Goal: Task Accomplishment & Management: Complete application form

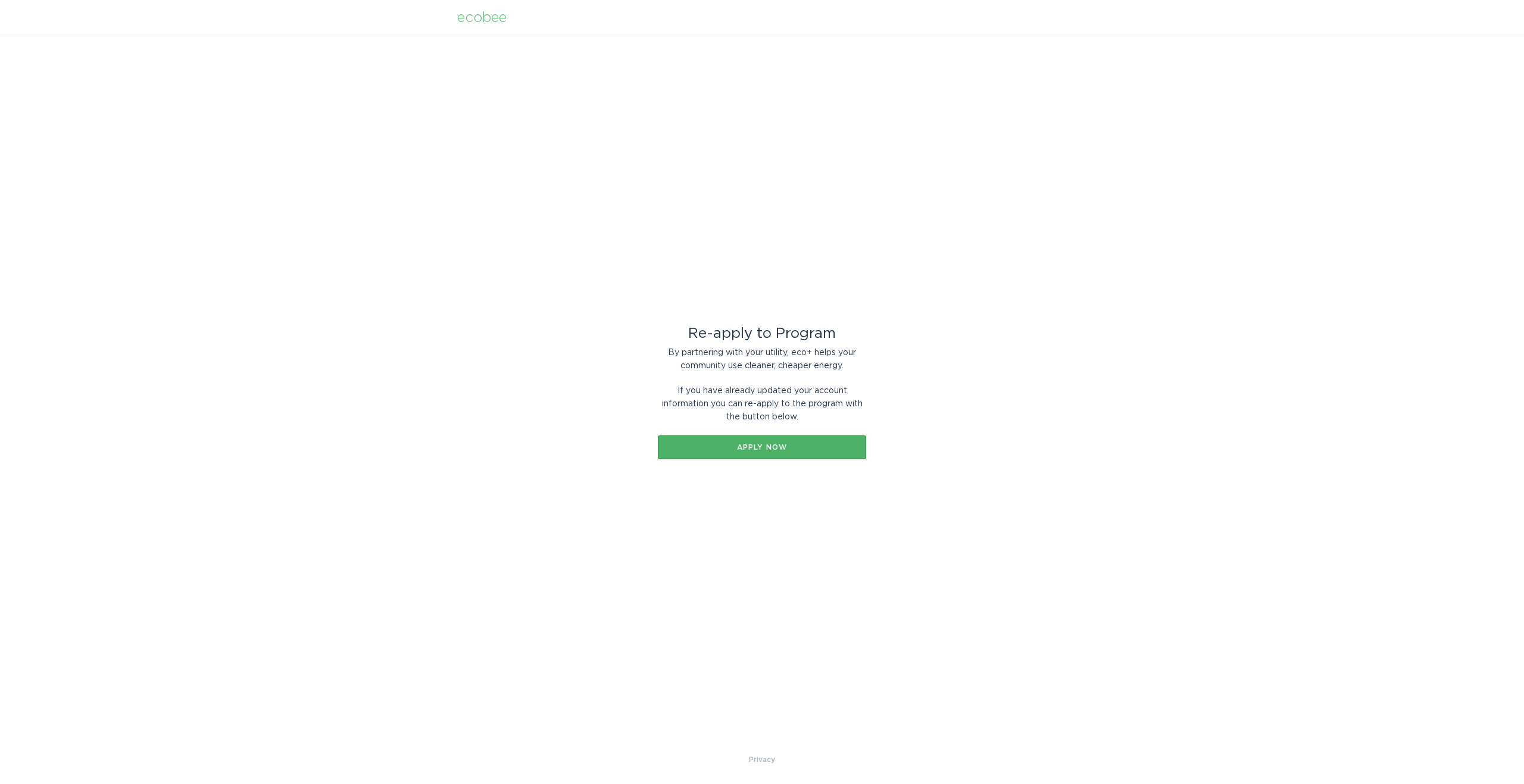
click at [768, 451] on button "Apply now" at bounding box center [762, 447] width 208 height 24
